Goal: Check status: Check status

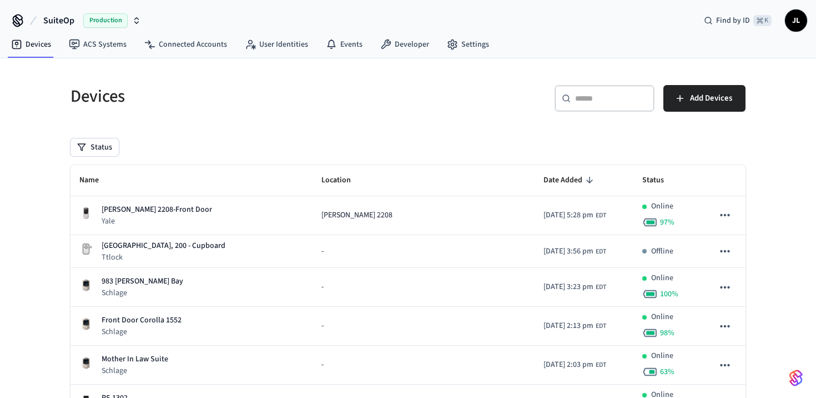
click at [620, 105] on div "​ ​" at bounding box center [605, 98] width 100 height 27
paste input "**********"
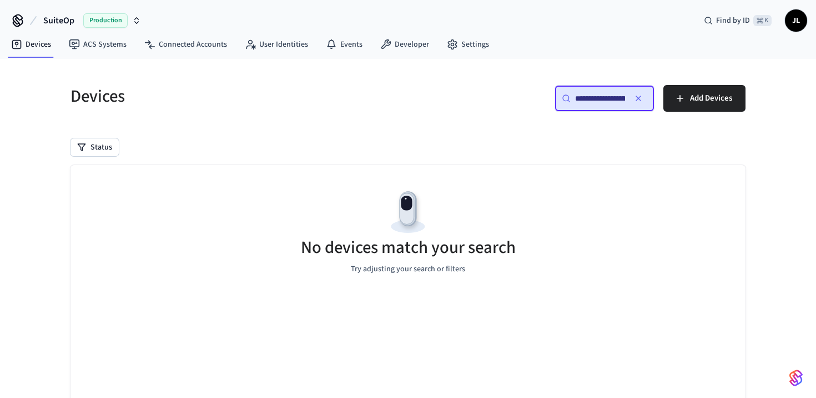
scroll to position [0, 81]
type input "**********"
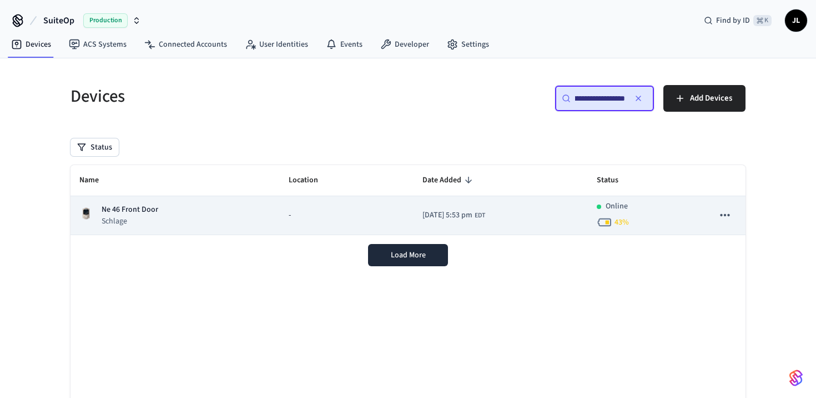
scroll to position [0, 0]
click at [311, 215] on div "-" at bounding box center [347, 215] width 116 height 12
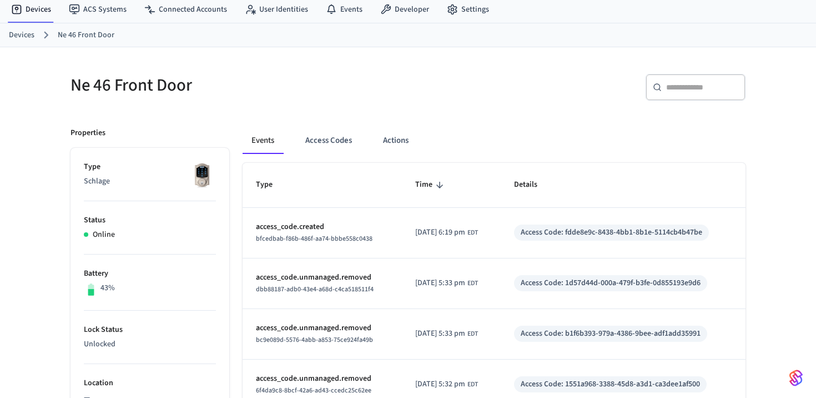
scroll to position [38, 0]
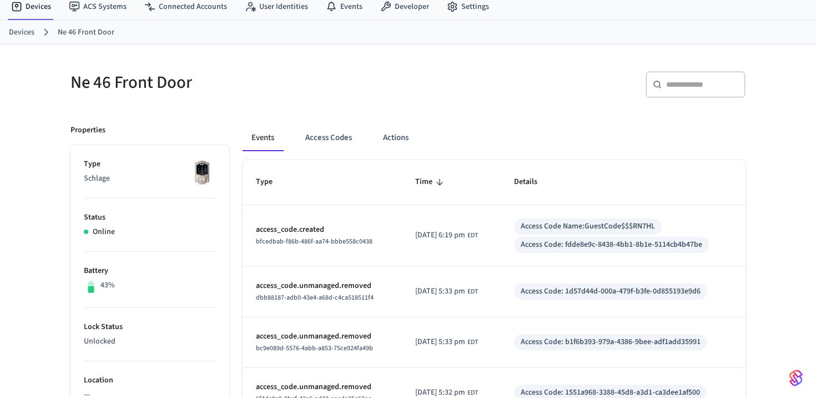
click at [322, 152] on div "Events Access Codes Actions" at bounding box center [494, 142] width 503 height 36
click at [323, 136] on button "Access Codes" at bounding box center [328, 137] width 64 height 27
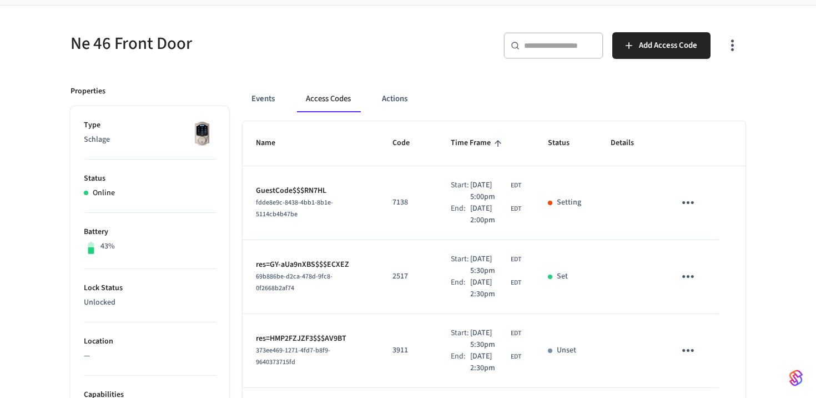
scroll to position [82, 0]
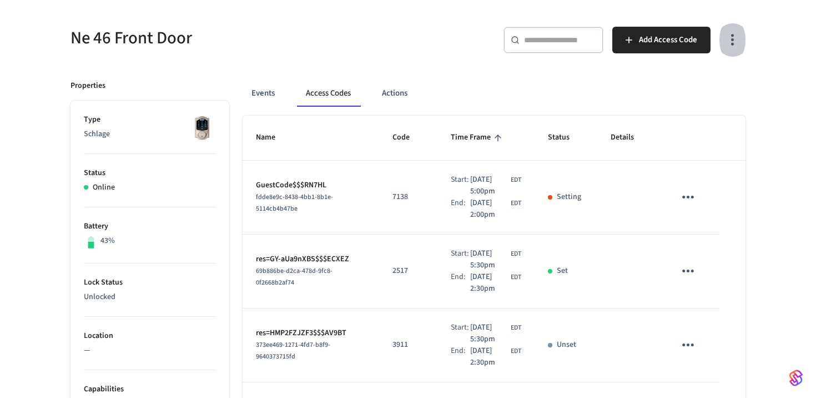
click at [733, 34] on icon "button" at bounding box center [732, 39] width 17 height 17
click at [650, 88] on li "Show unmanaged access codes on device" at bounding box center [661, 85] width 156 height 29
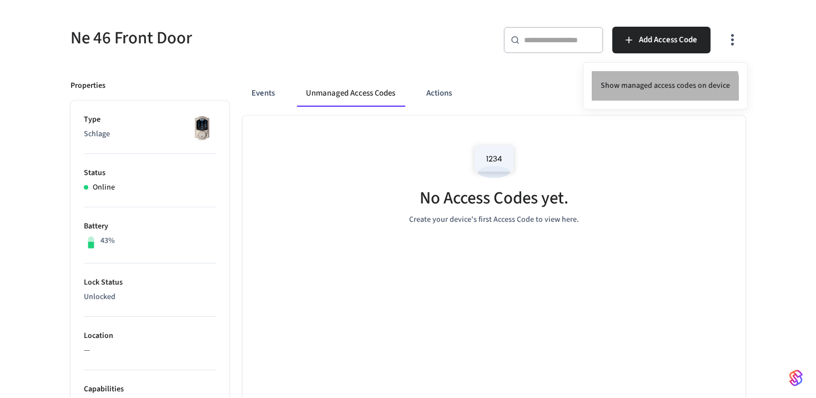
click at [663, 92] on li "Show managed access codes on device" at bounding box center [665, 85] width 147 height 29
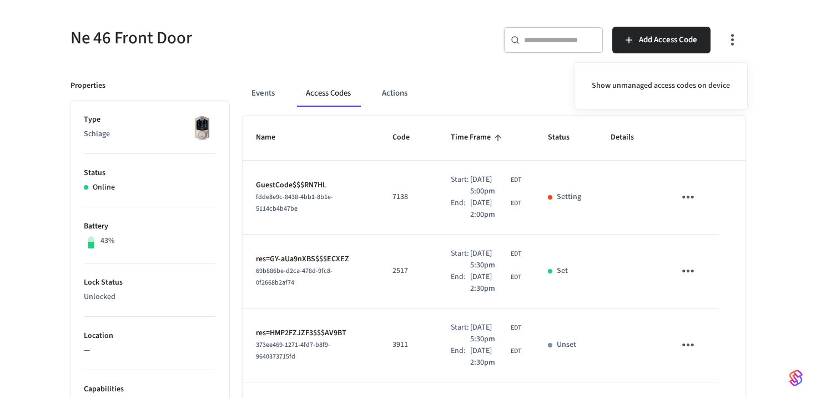
click at [427, 106] on div at bounding box center [408, 199] width 816 height 398
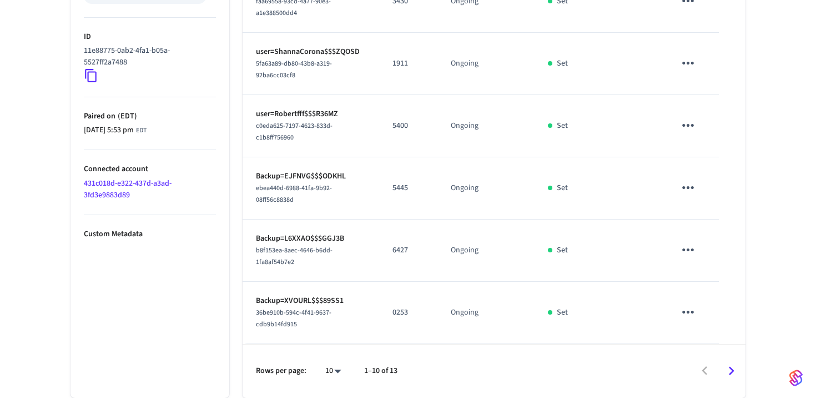
scroll to position [0, 0]
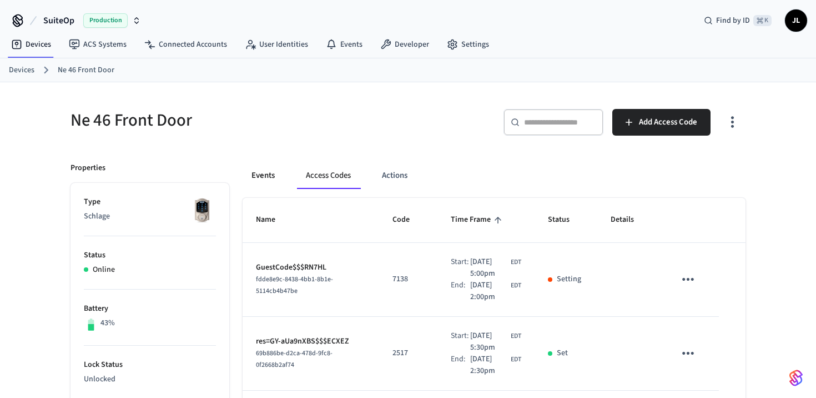
click at [268, 179] on button "Events" at bounding box center [263, 175] width 41 height 27
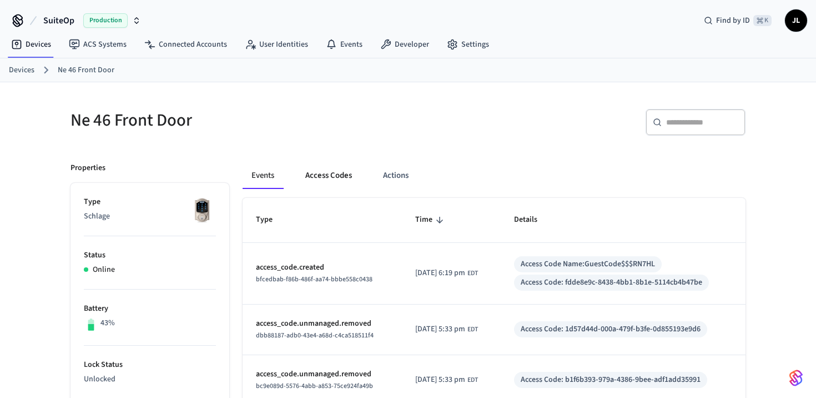
click at [315, 179] on button "Access Codes" at bounding box center [328, 175] width 64 height 27
